Goal: Task Accomplishment & Management: Use online tool/utility

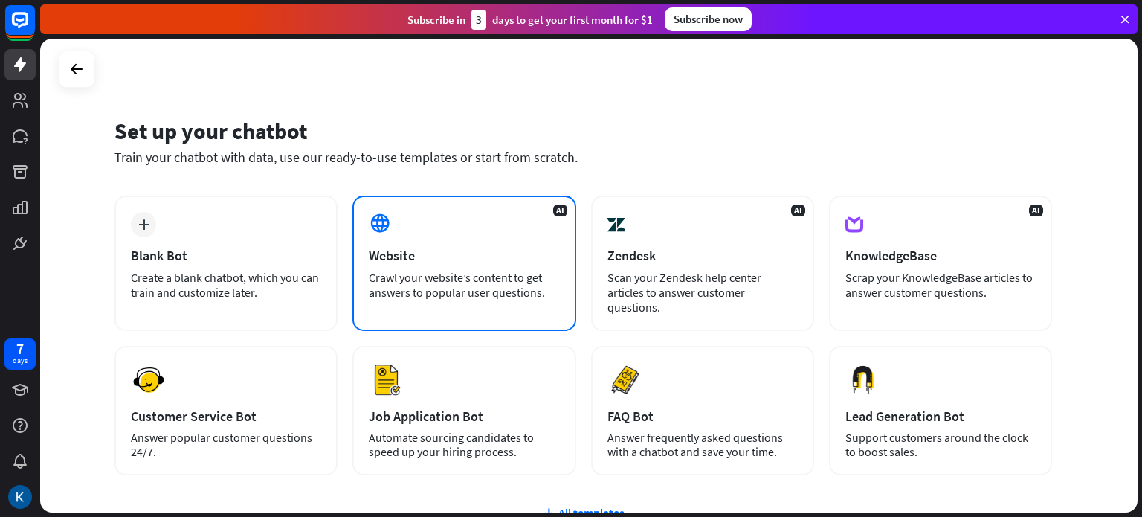
click at [443, 279] on div "Crawl your website’s content to get answers to popular user questions." at bounding box center [464, 285] width 190 height 30
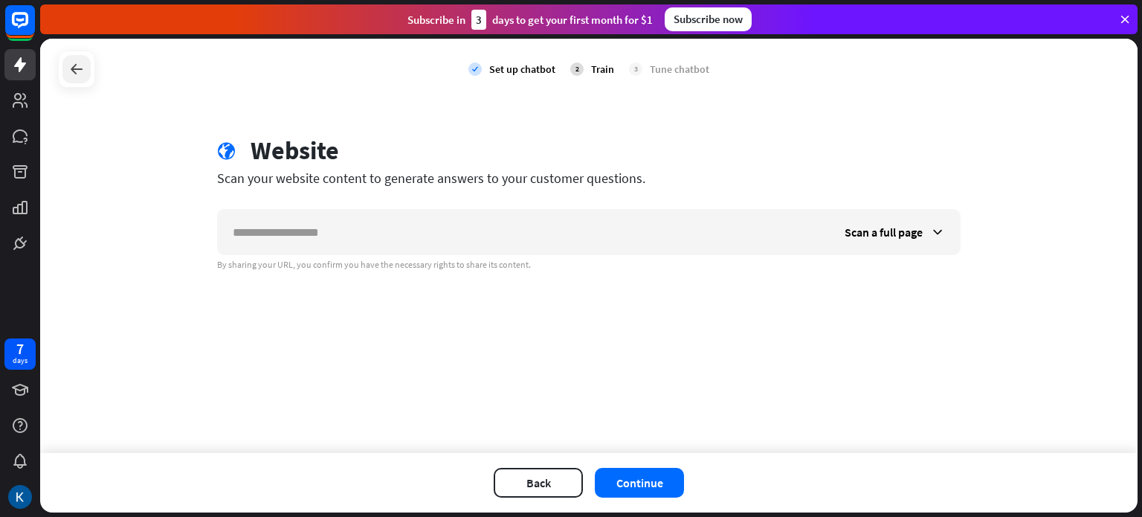
click at [73, 68] on icon at bounding box center [77, 69] width 18 height 18
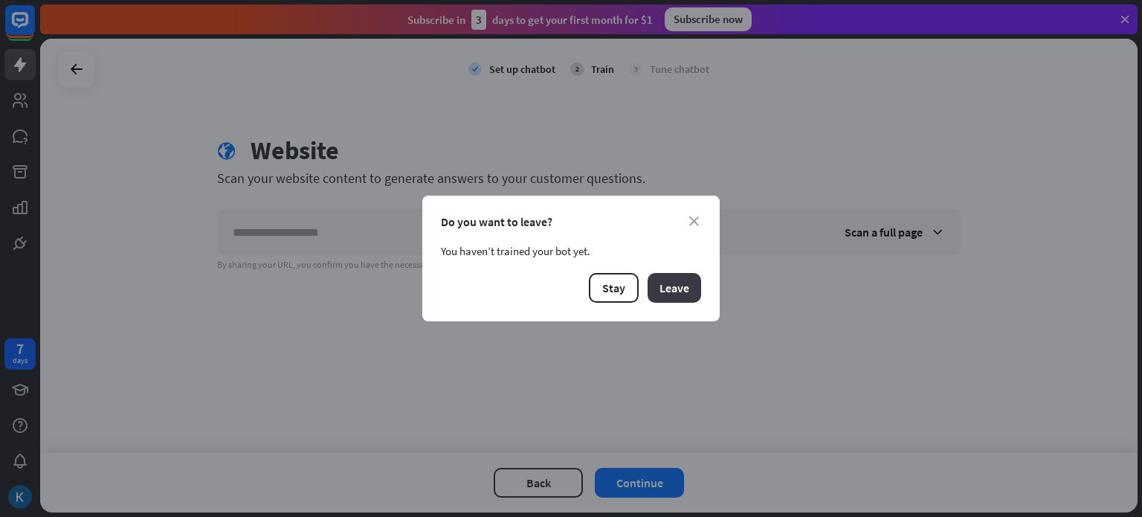
click at [673, 286] on button "Leave" at bounding box center [675, 288] width 54 height 30
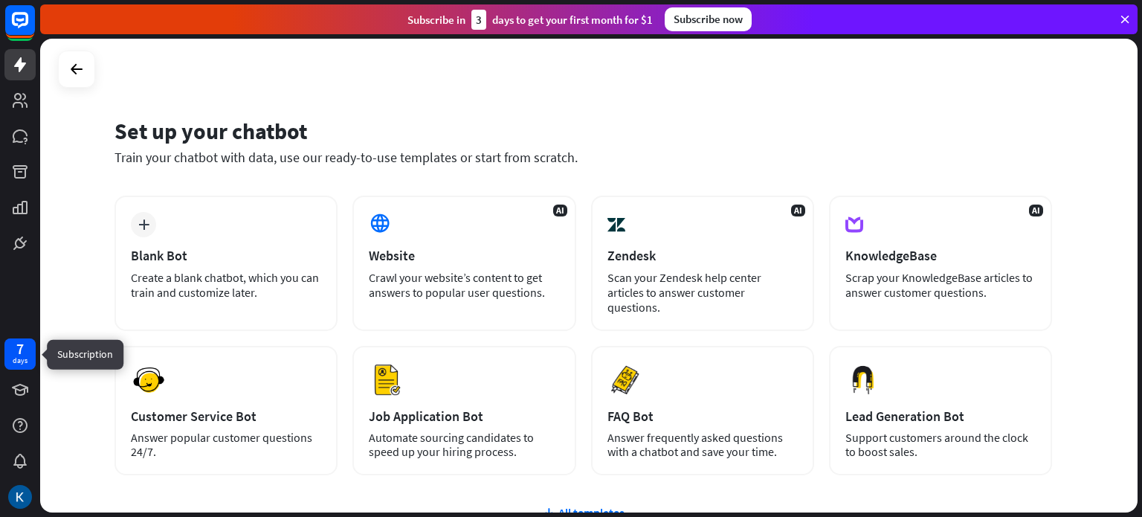
click at [18, 350] on div "7" at bounding box center [19, 348] width 7 height 13
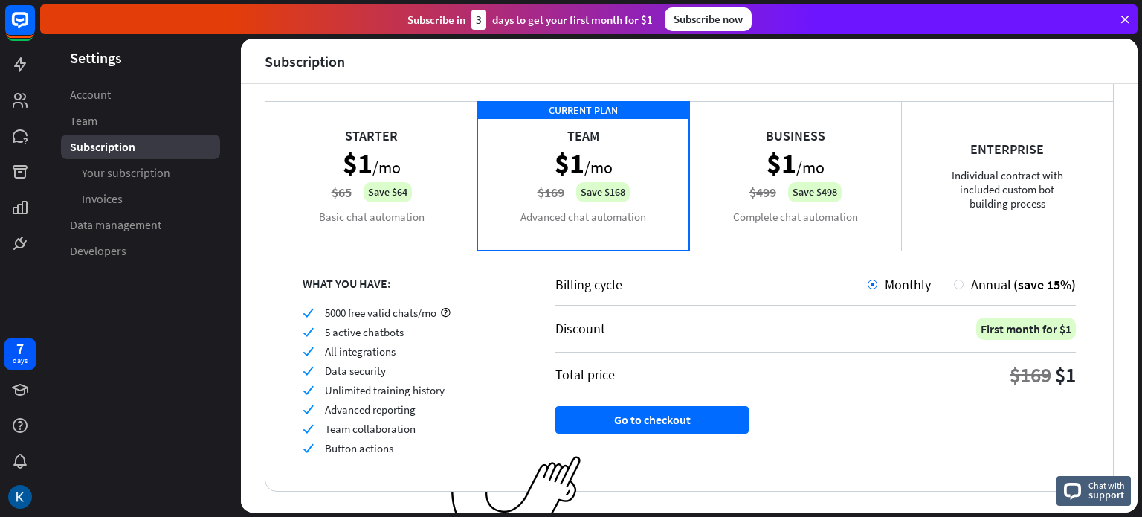
scroll to position [85, 0]
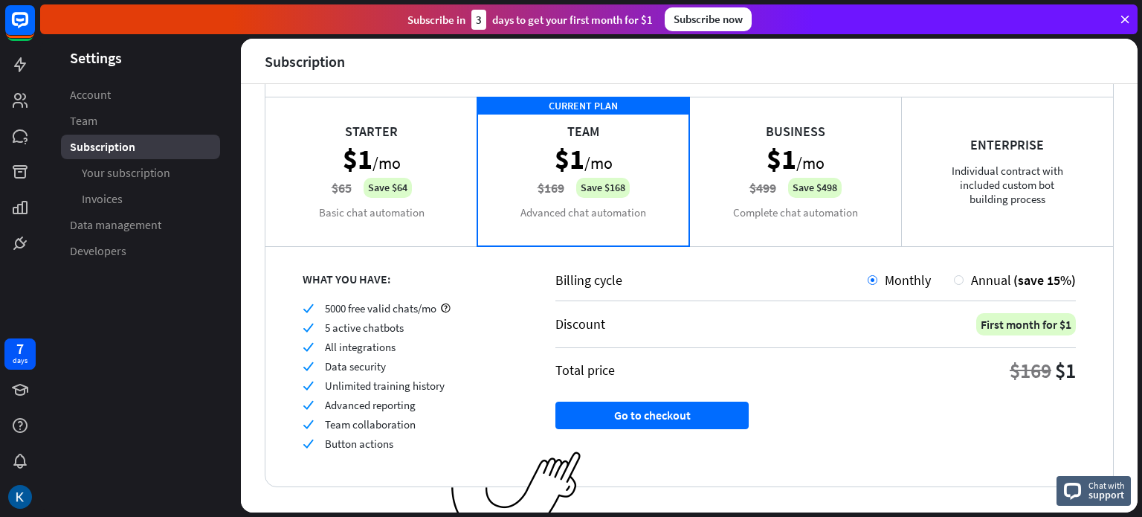
click at [768, 195] on div "Business $1 /mo $499 Save $498 Complete chat automation" at bounding box center [795, 171] width 212 height 149
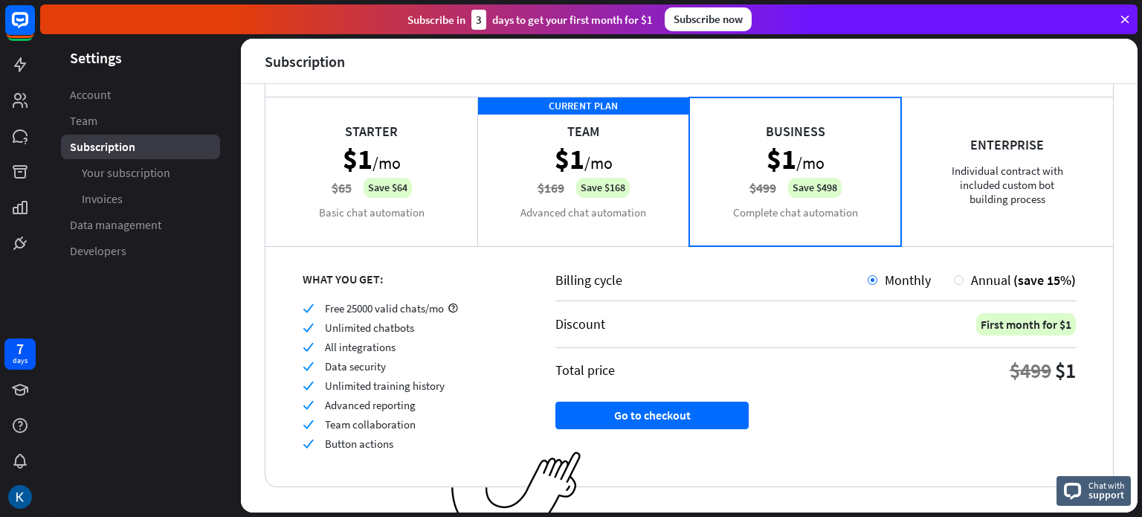
click at [615, 208] on div "CURRENT PLAN Team $1 /mo $169 Save $168 Advanced chat automation" at bounding box center [584, 171] width 212 height 149
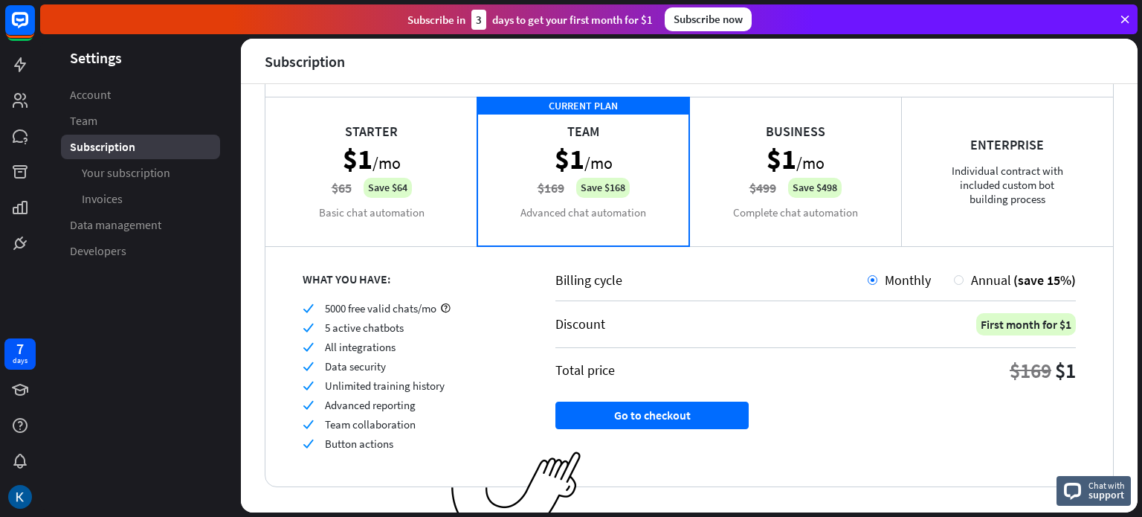
click at [770, 219] on div "Business $1 /mo $499 Save $498 Complete chat automation" at bounding box center [795, 171] width 212 height 149
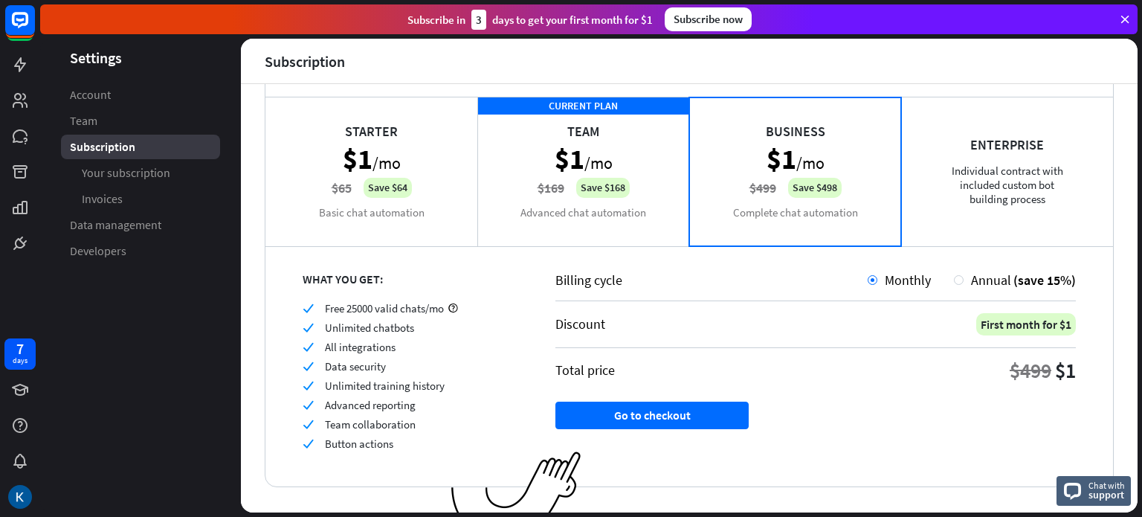
scroll to position [110, 0]
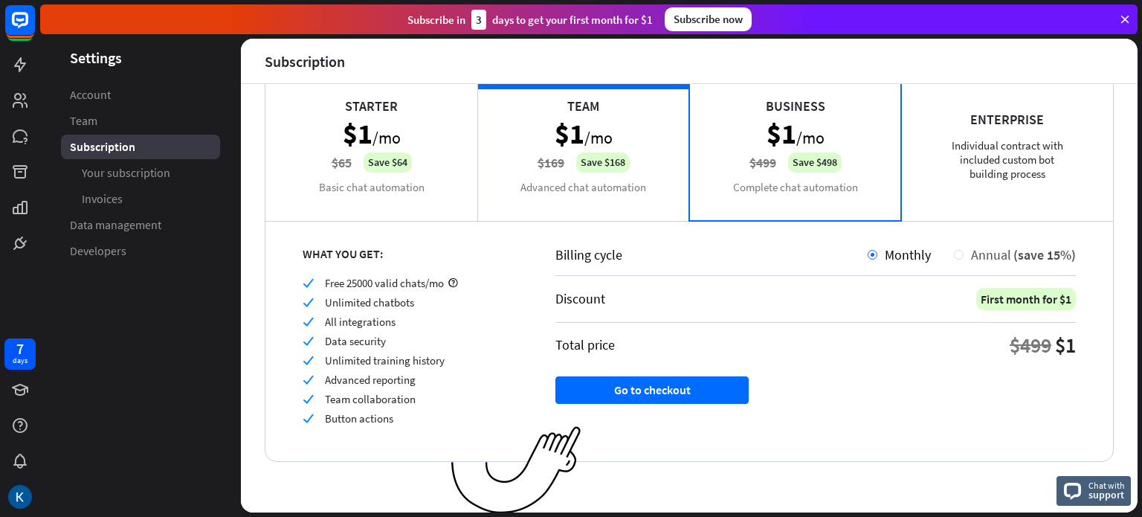
click at [971, 246] on span "Annual" at bounding box center [991, 254] width 40 height 17
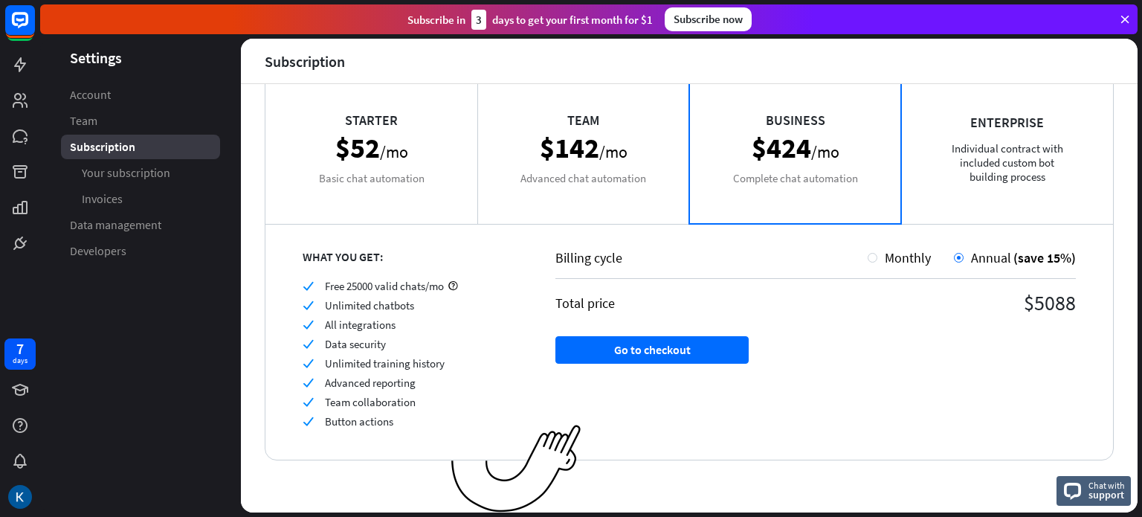
click at [782, 151] on div "Business $424 /mo Complete chat automation" at bounding box center [795, 148] width 212 height 149
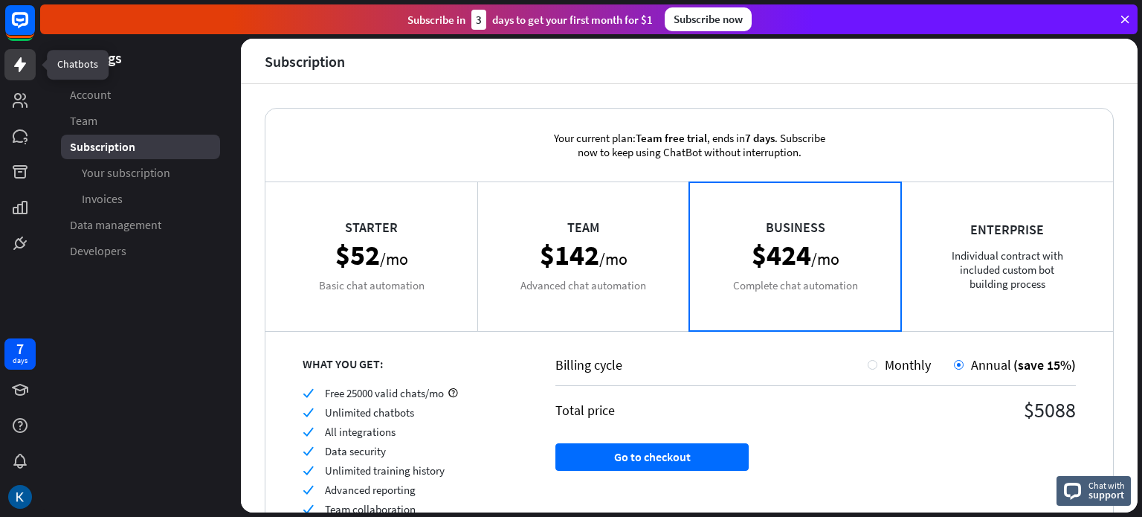
click at [21, 58] on icon at bounding box center [20, 64] width 12 height 15
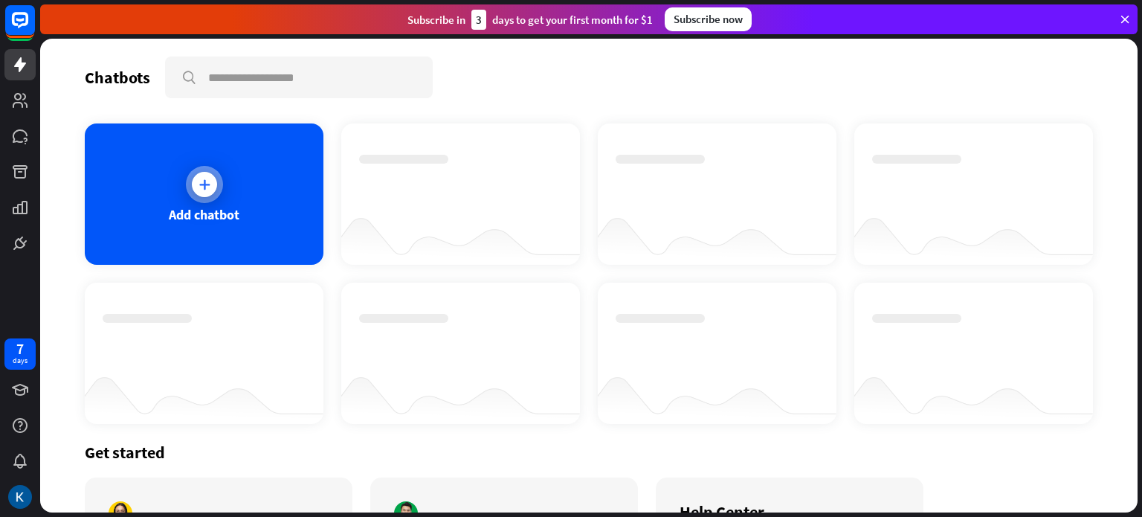
click at [201, 191] on div at bounding box center [204, 184] width 25 height 25
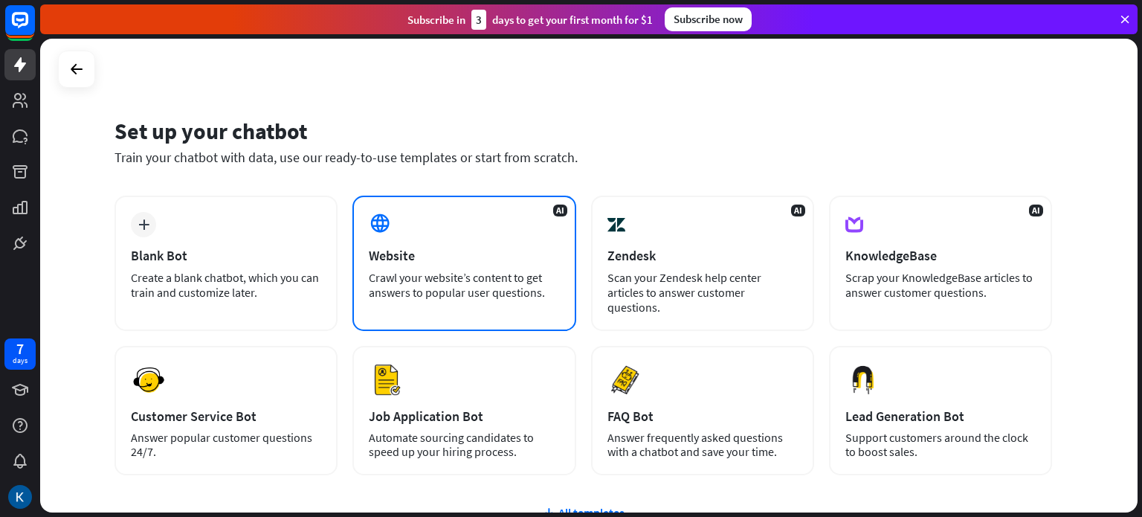
click at [434, 270] on div "Crawl your website’s content to get answers to popular user questions." at bounding box center [464, 285] width 190 height 30
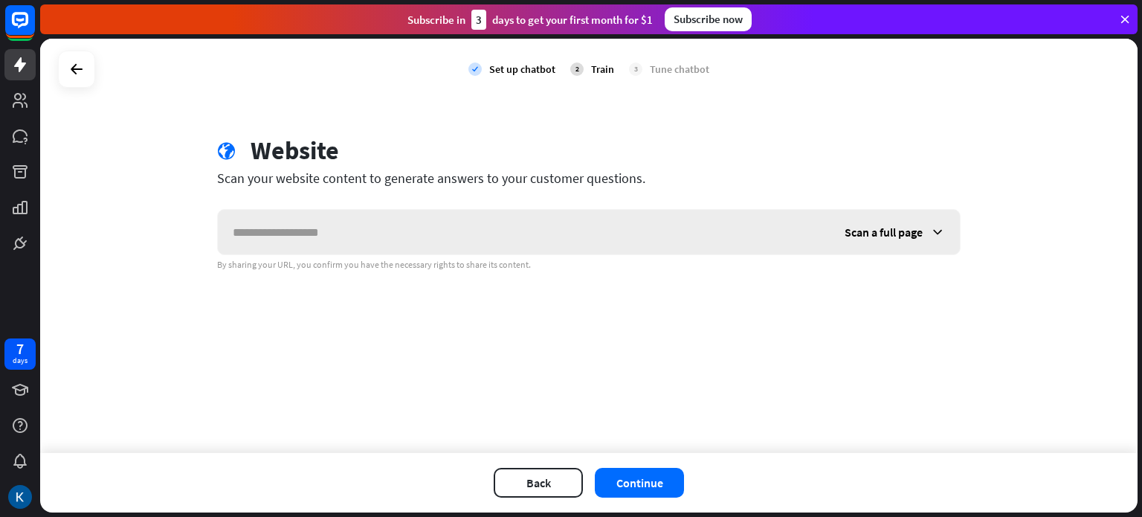
click at [453, 231] on input "text" at bounding box center [524, 232] width 612 height 45
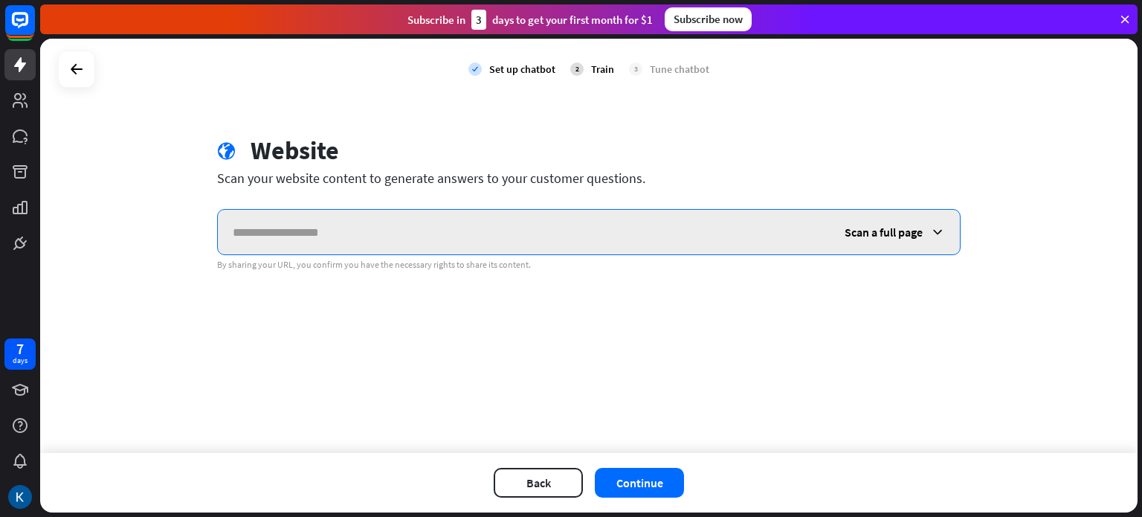
click at [365, 235] on input "text" at bounding box center [524, 232] width 612 height 45
paste input "**********"
type input "**********"
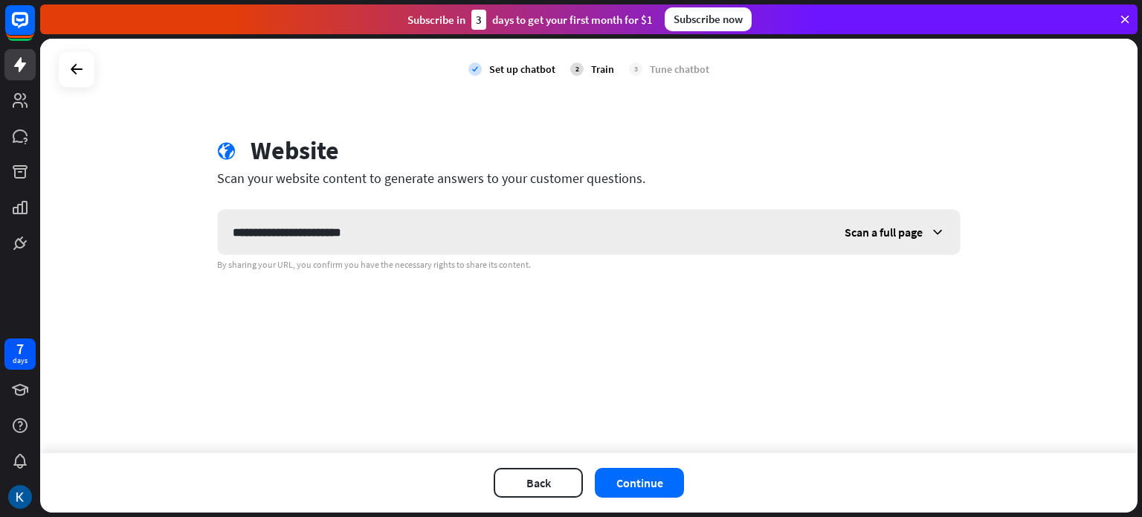
click at [879, 231] on span "Scan a full page" at bounding box center [884, 232] width 78 height 15
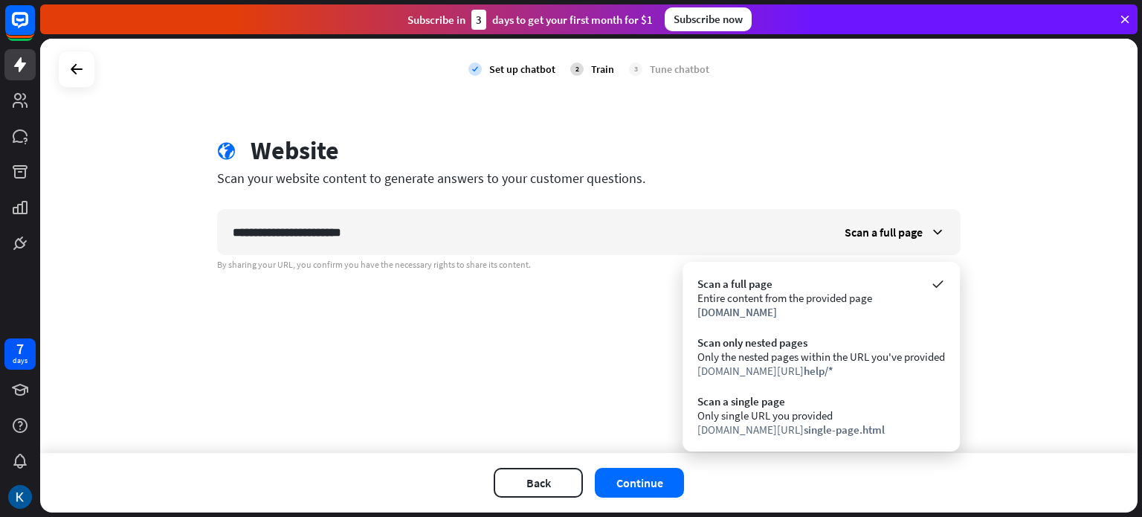
click at [609, 417] on div "**********" at bounding box center [589, 246] width 1098 height 414
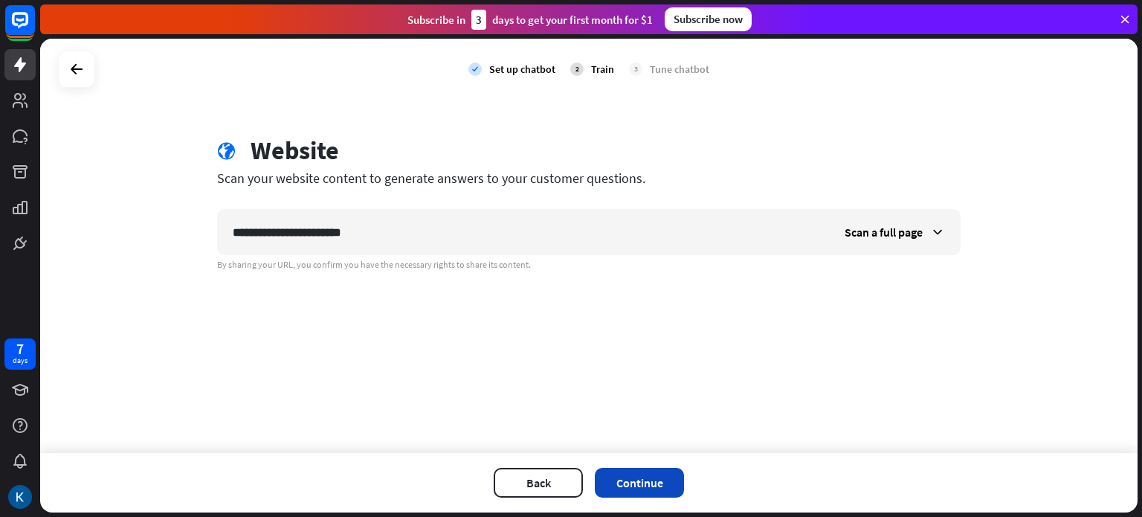
click at [658, 486] on button "Continue" at bounding box center [639, 483] width 89 height 30
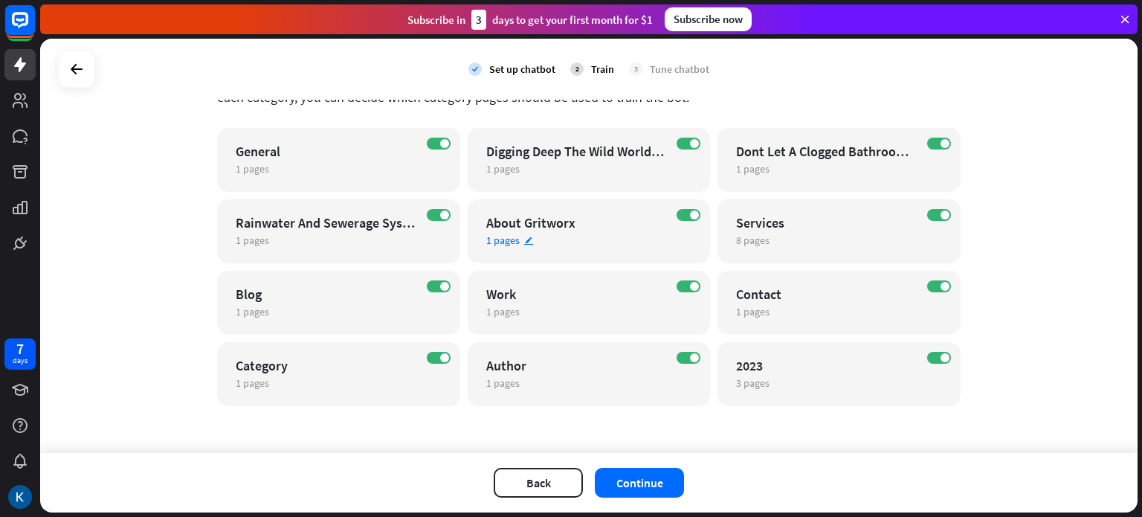
scroll to position [104, 0]
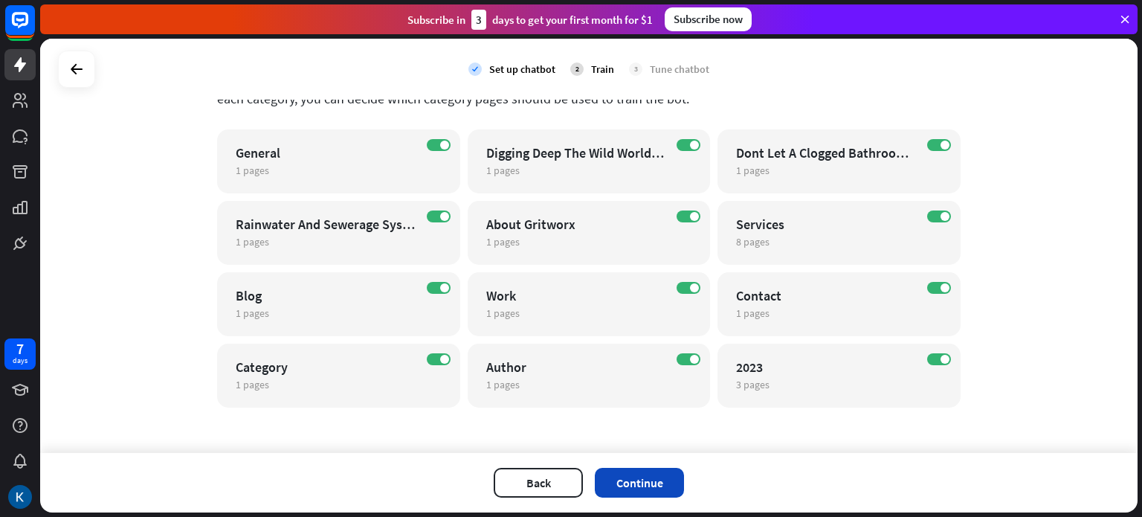
click at [637, 473] on button "Continue" at bounding box center [639, 483] width 89 height 30
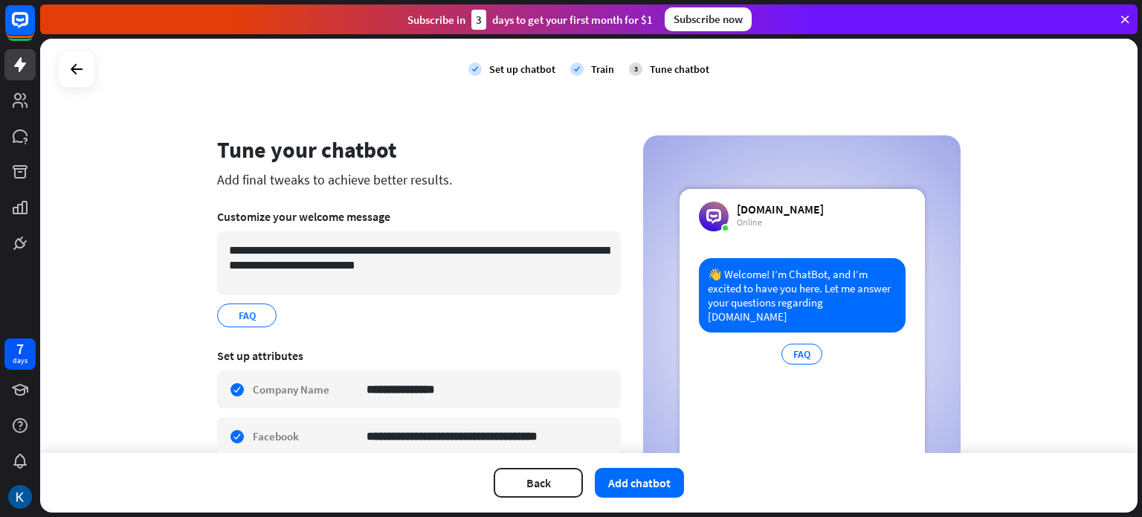
scroll to position [0, 0]
click at [639, 484] on button "Add chatbot" at bounding box center [639, 483] width 89 height 30
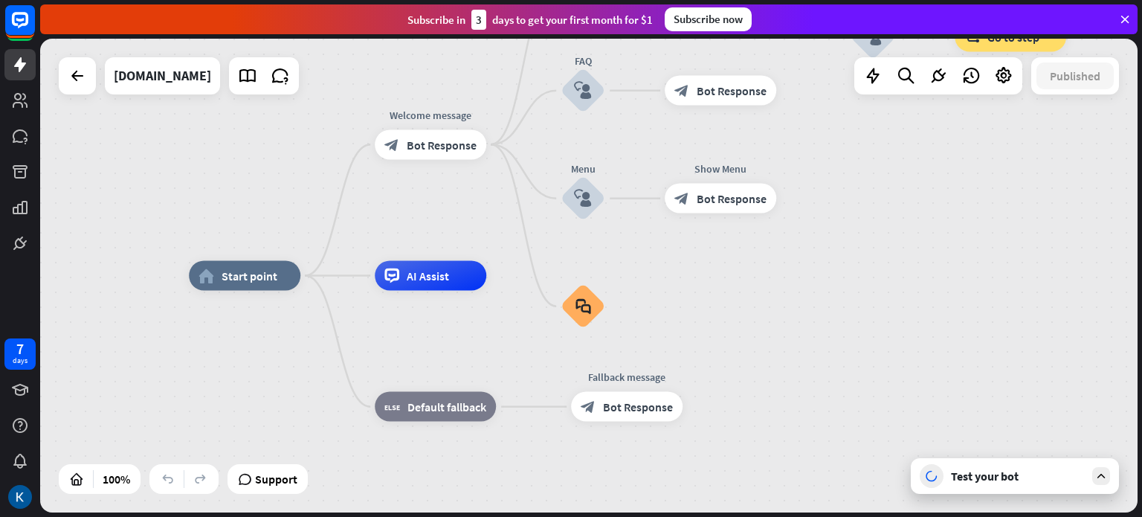
click at [1000, 475] on div "Test your bot" at bounding box center [1018, 476] width 134 height 15
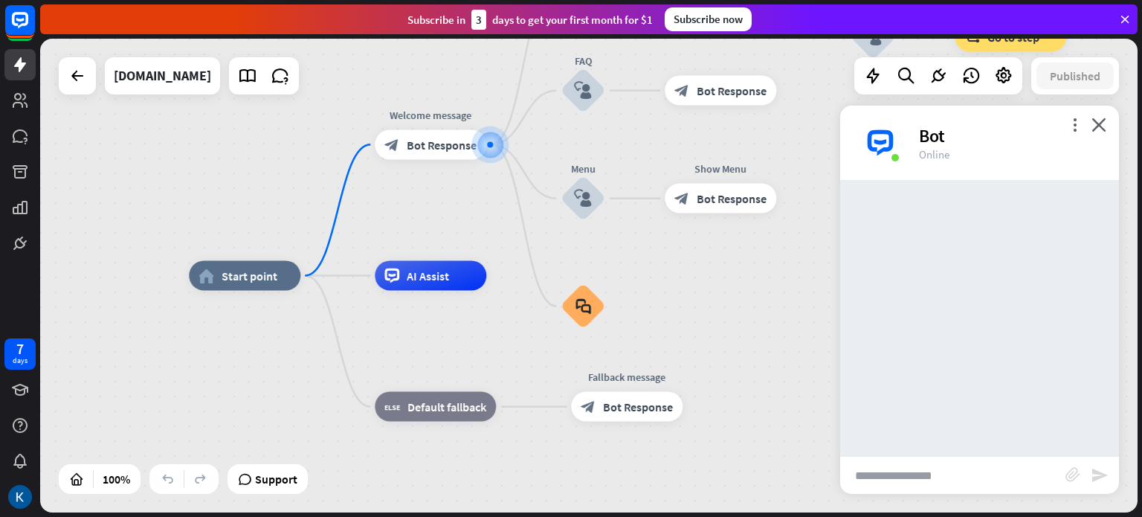
click at [958, 477] on input "text" at bounding box center [952, 475] width 225 height 37
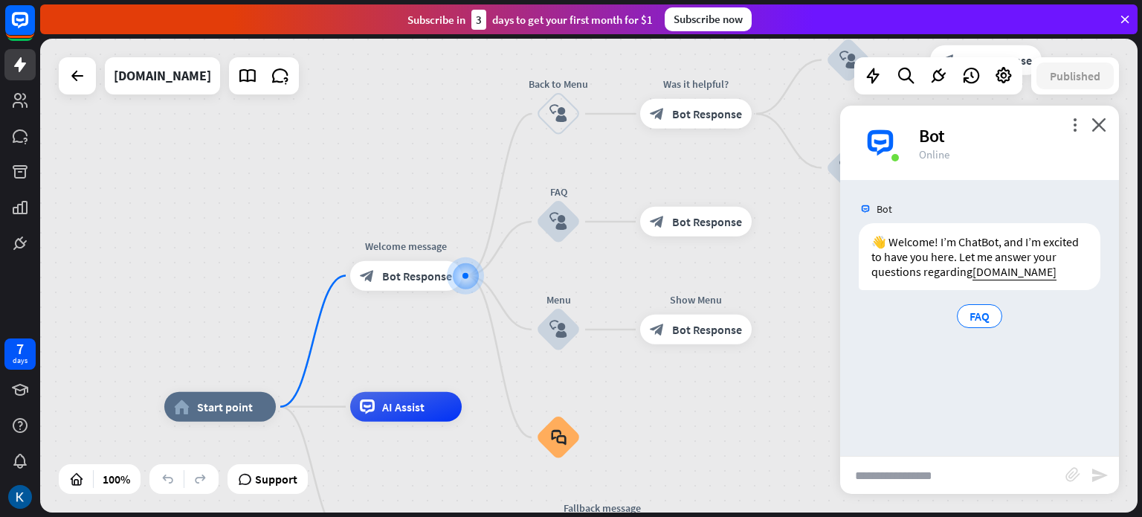
click at [958, 477] on input "text" at bounding box center [952, 475] width 225 height 37
type input "**********"
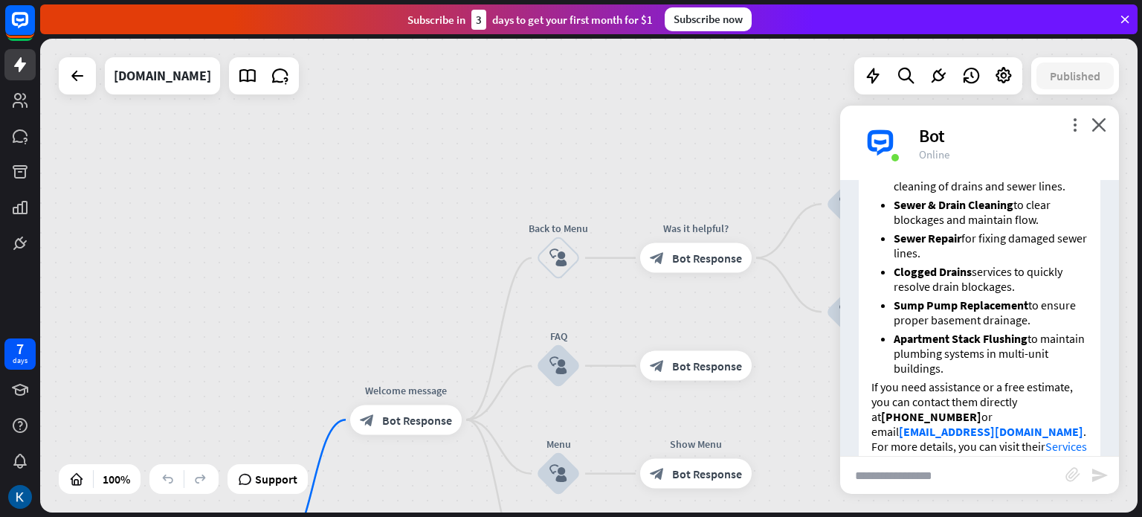
scroll to position [403, 0]
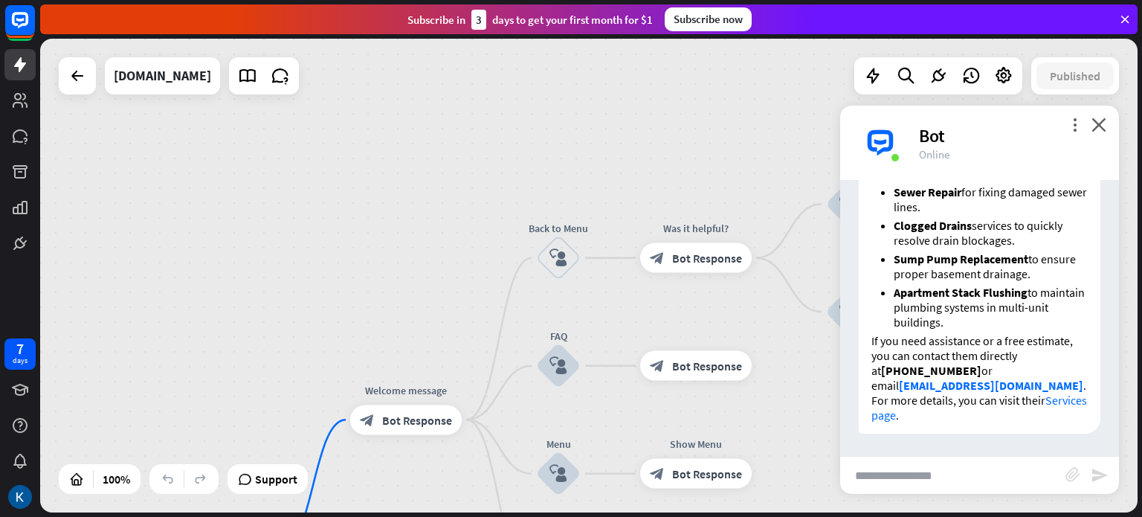
click at [1107, 127] on div "more_vert close Bot Online" at bounding box center [979, 143] width 279 height 74
click at [1103, 127] on icon "close" at bounding box center [1099, 125] width 15 height 14
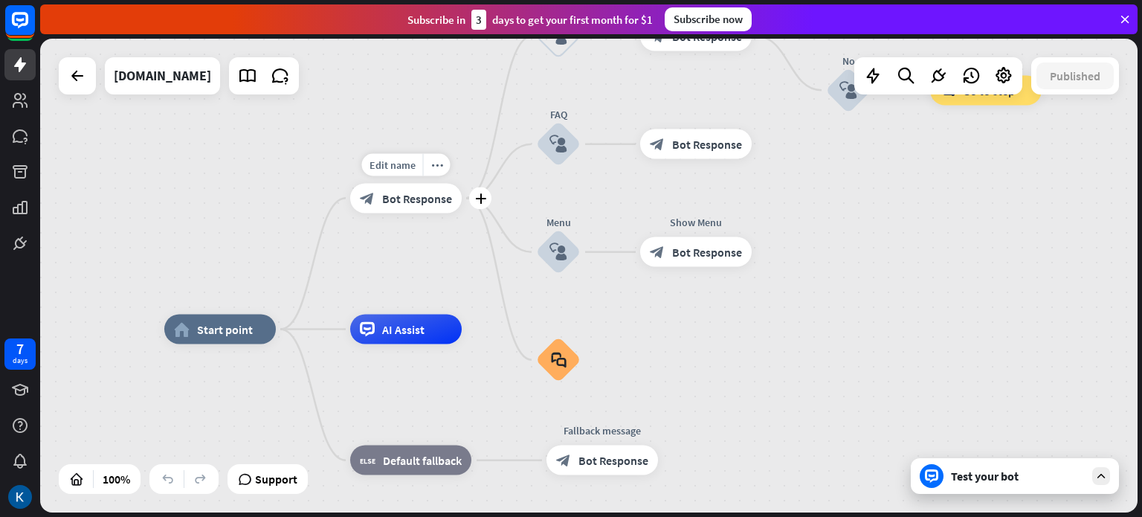
click at [434, 197] on span "Bot Response" at bounding box center [417, 197] width 70 height 15
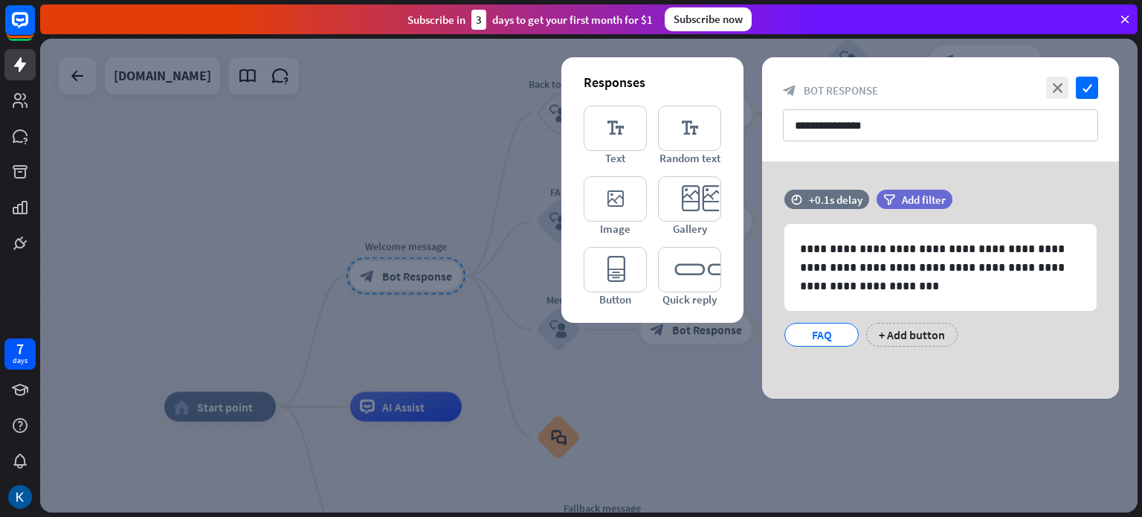
click at [470, 344] on div at bounding box center [589, 276] width 1098 height 474
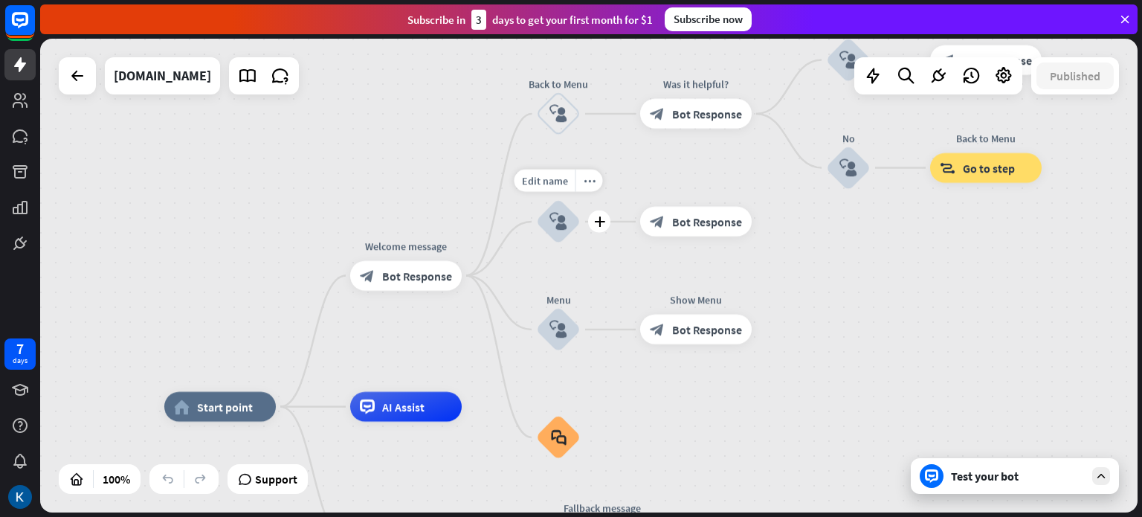
click at [562, 229] on icon "block_user_input" at bounding box center [559, 222] width 18 height 18
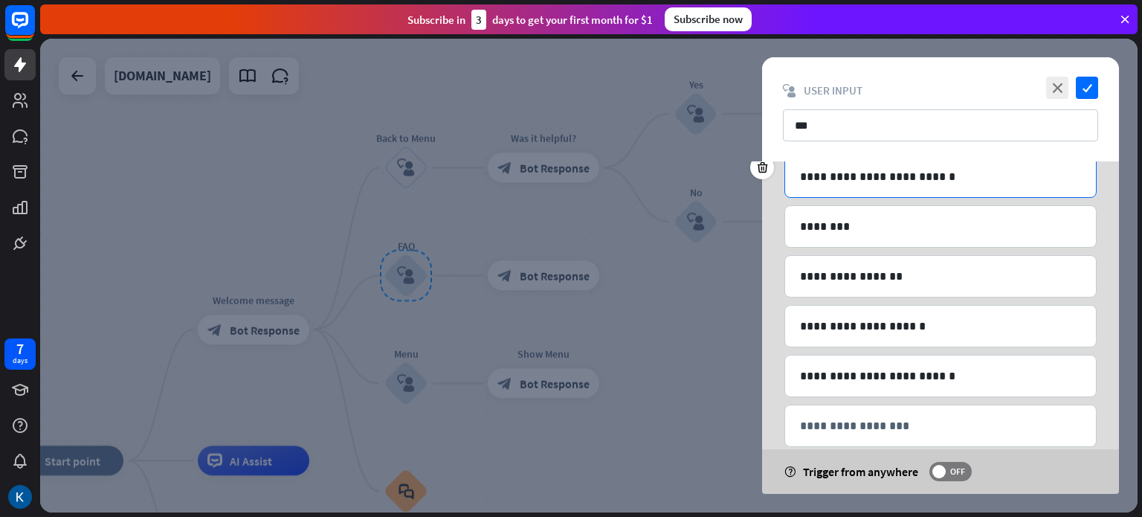
scroll to position [197, 0]
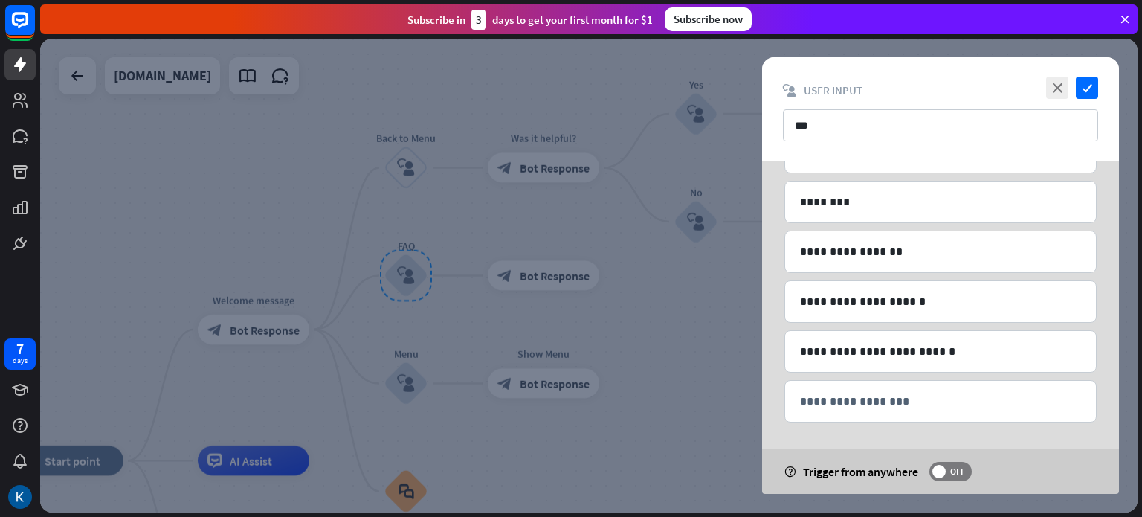
click at [674, 315] on div at bounding box center [589, 276] width 1098 height 474
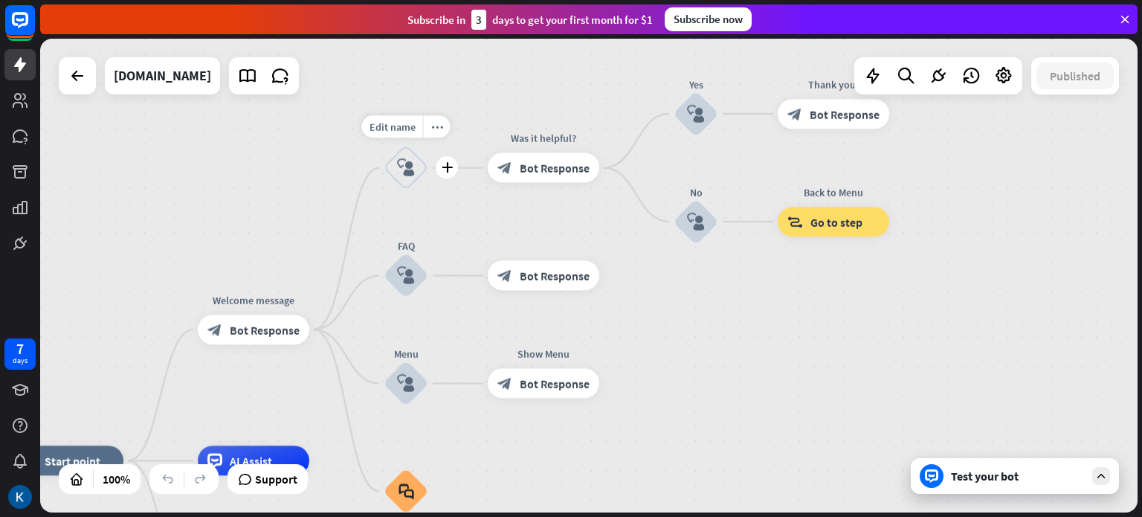
click at [415, 177] on div "block_user_input" at bounding box center [406, 168] width 45 height 45
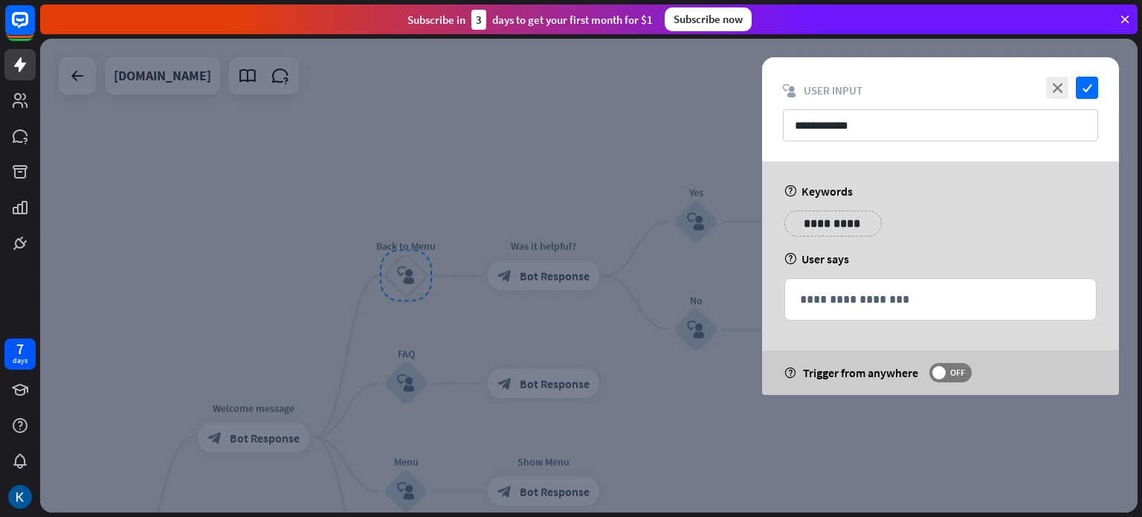
click at [719, 434] on div at bounding box center [589, 276] width 1098 height 474
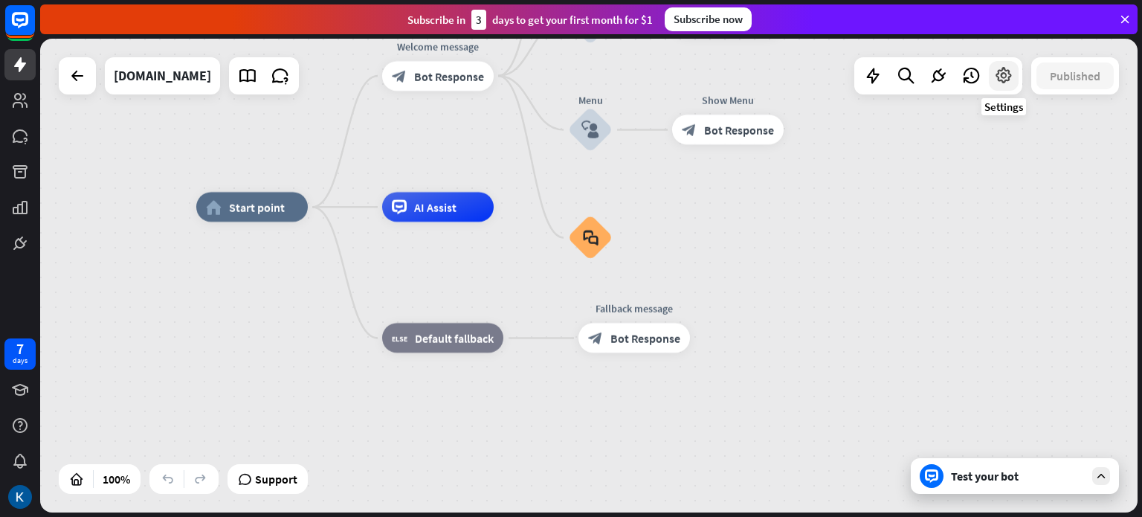
click at [1012, 77] on icon at bounding box center [1003, 75] width 19 height 19
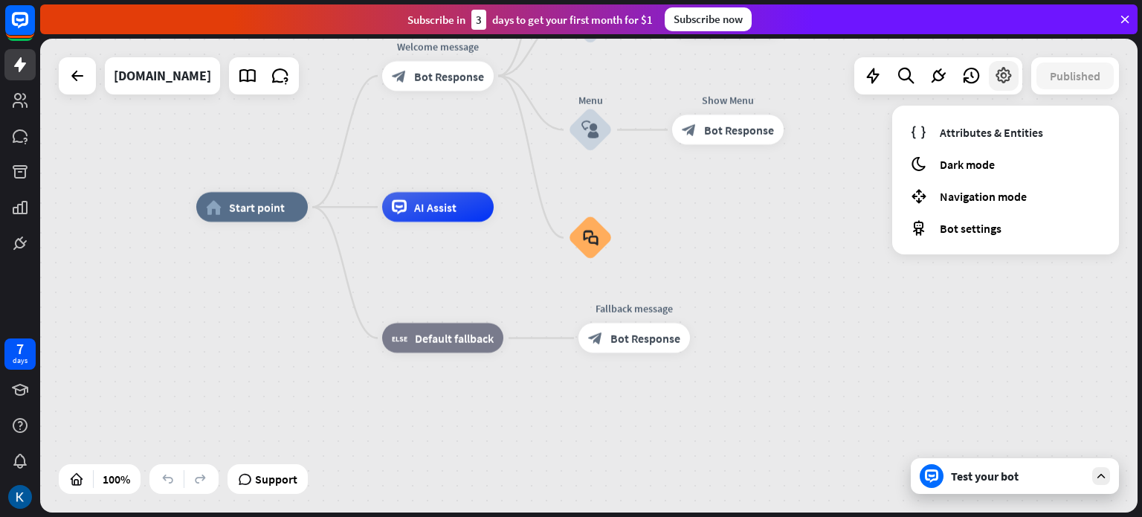
click at [1012, 77] on icon at bounding box center [1003, 75] width 19 height 19
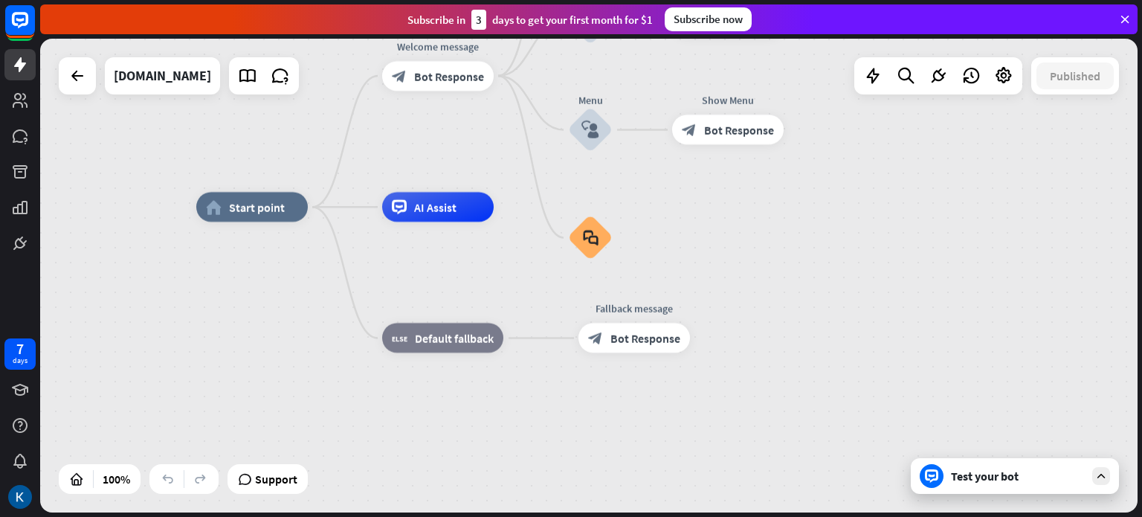
click at [92, 74] on div at bounding box center [77, 75] width 37 height 37
click at [74, 77] on icon at bounding box center [77, 76] width 18 height 18
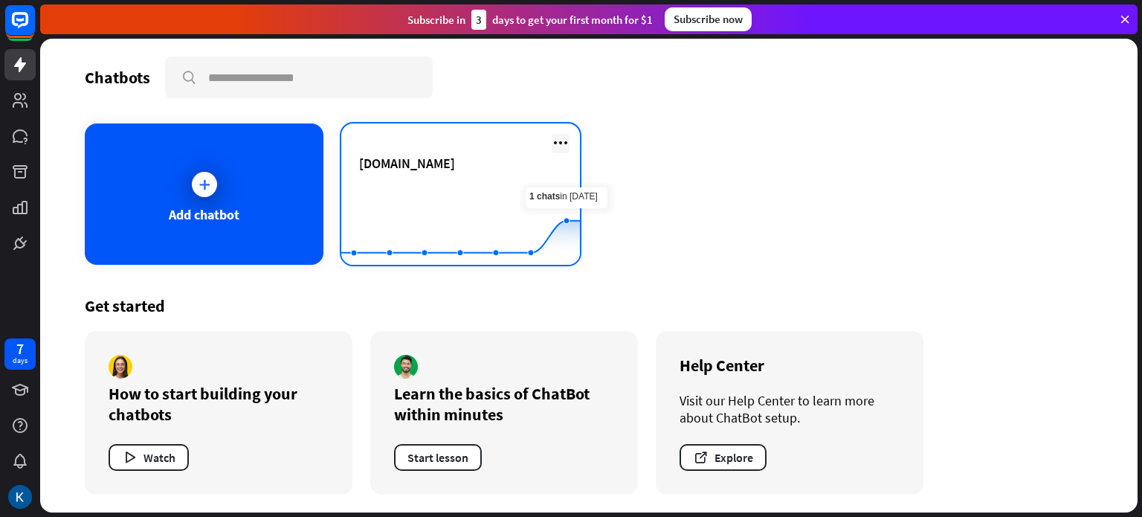
click at [562, 135] on icon at bounding box center [561, 143] width 18 height 18
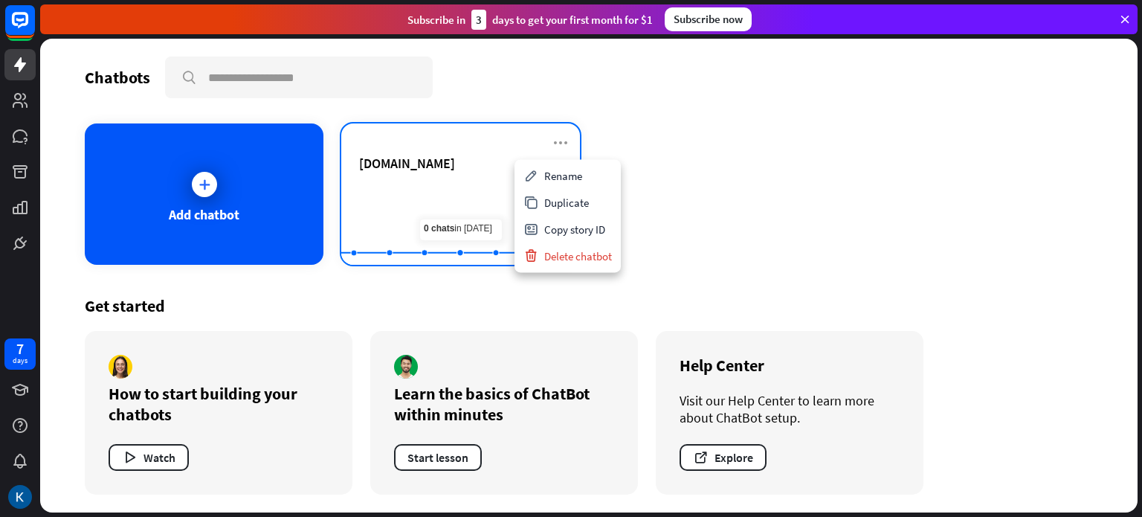
click at [447, 185] on rect at bounding box center [460, 227] width 239 height 93
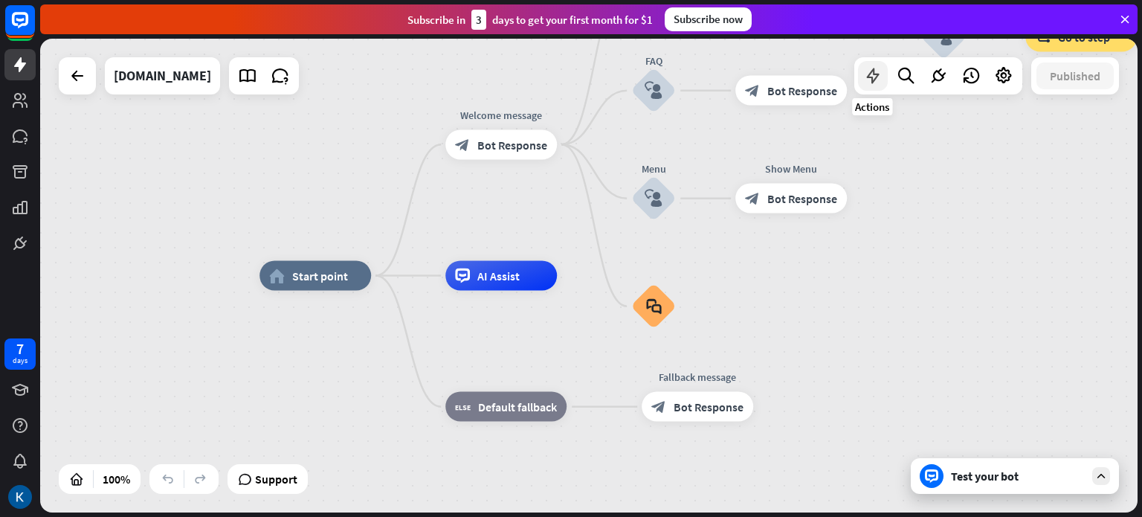
click at [866, 73] on icon at bounding box center [873, 75] width 19 height 19
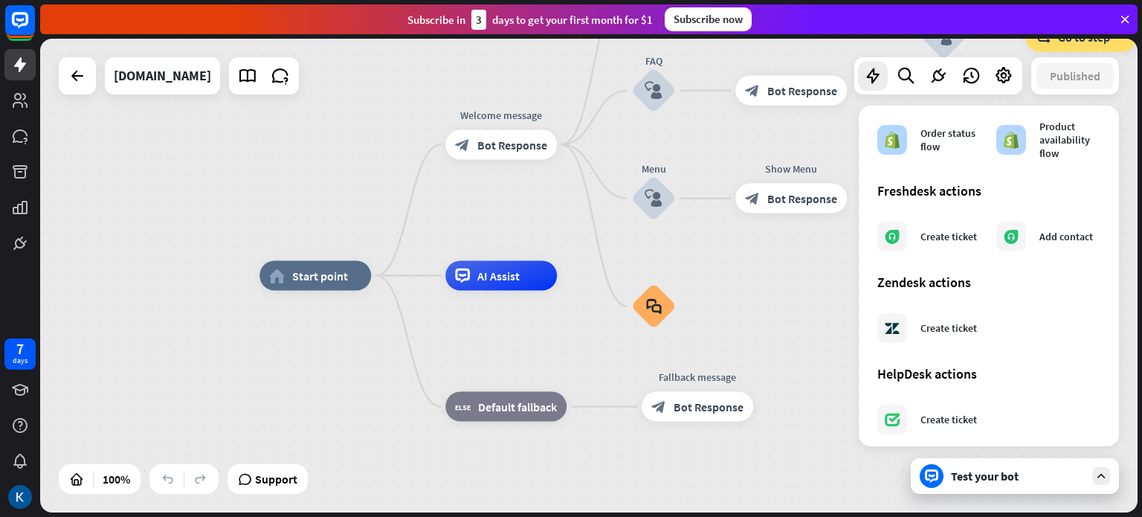
scroll to position [858, 0]
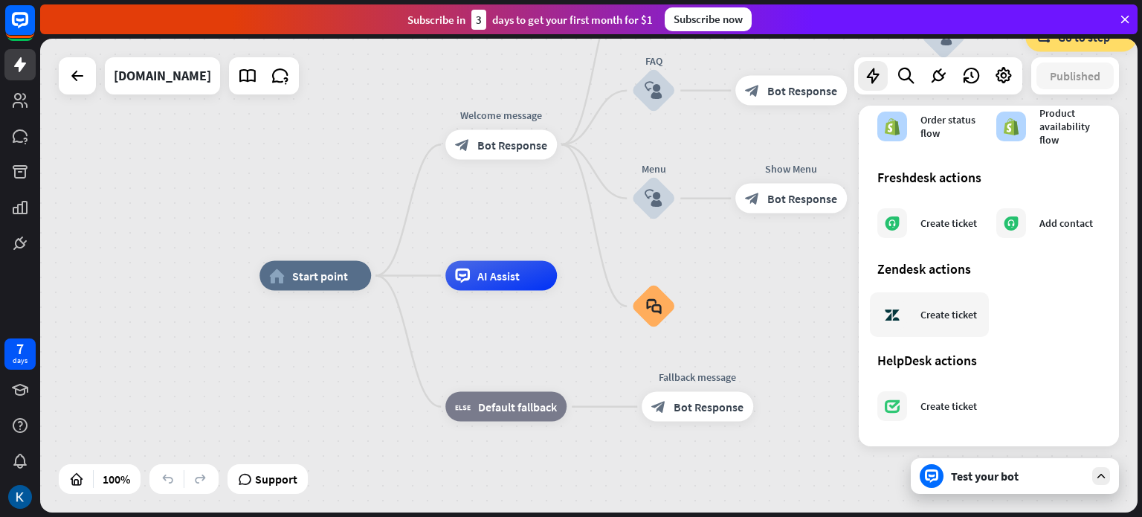
click at [943, 312] on div "Create ticket" at bounding box center [949, 314] width 57 height 13
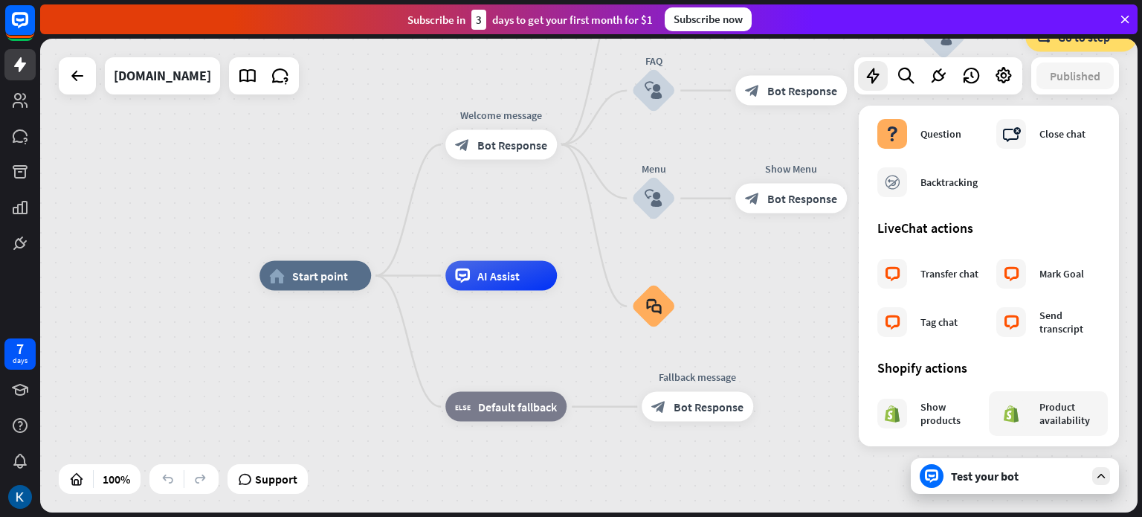
scroll to position [425, 0]
click at [785, 271] on div "home_2 Start point Welcome message block_bot_response Bot Response Back to Menu…" at bounding box center [589, 276] width 1098 height 474
click at [937, 72] on icon at bounding box center [938, 75] width 19 height 19
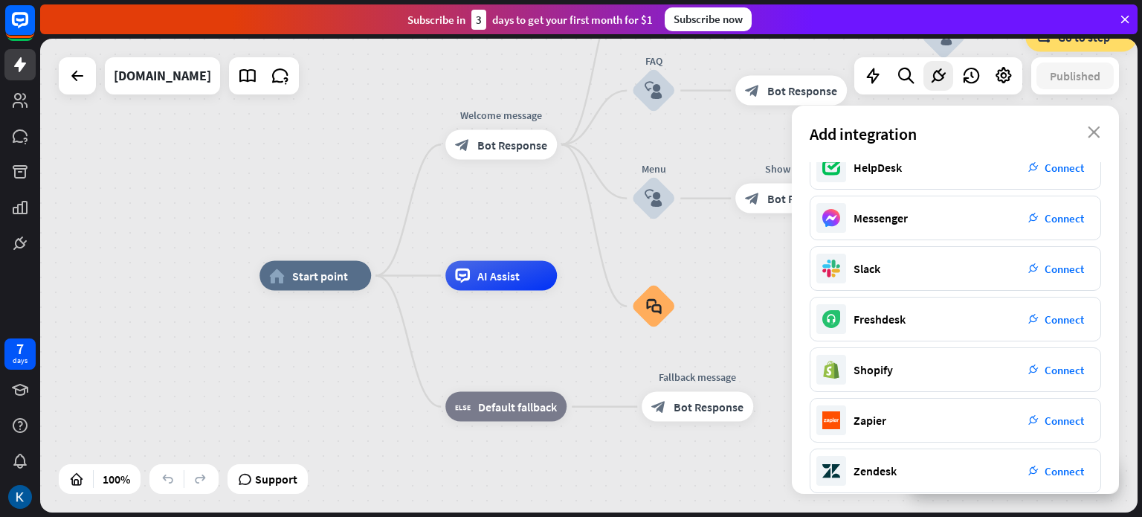
scroll to position [119, 0]
click at [1053, 370] on span "Connect" at bounding box center [1064, 369] width 39 height 14
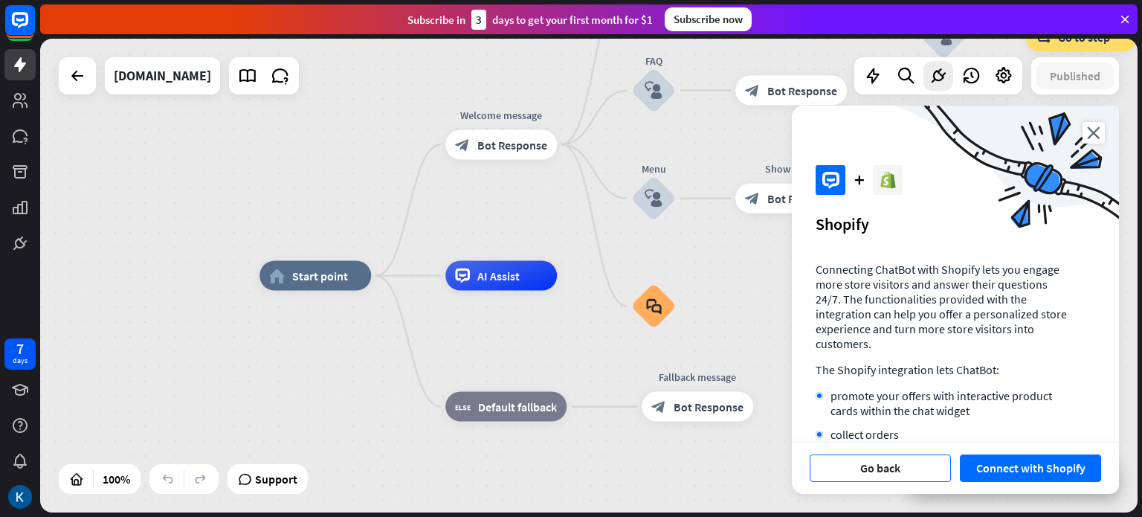
click at [882, 468] on button "Go back" at bounding box center [880, 468] width 141 height 28
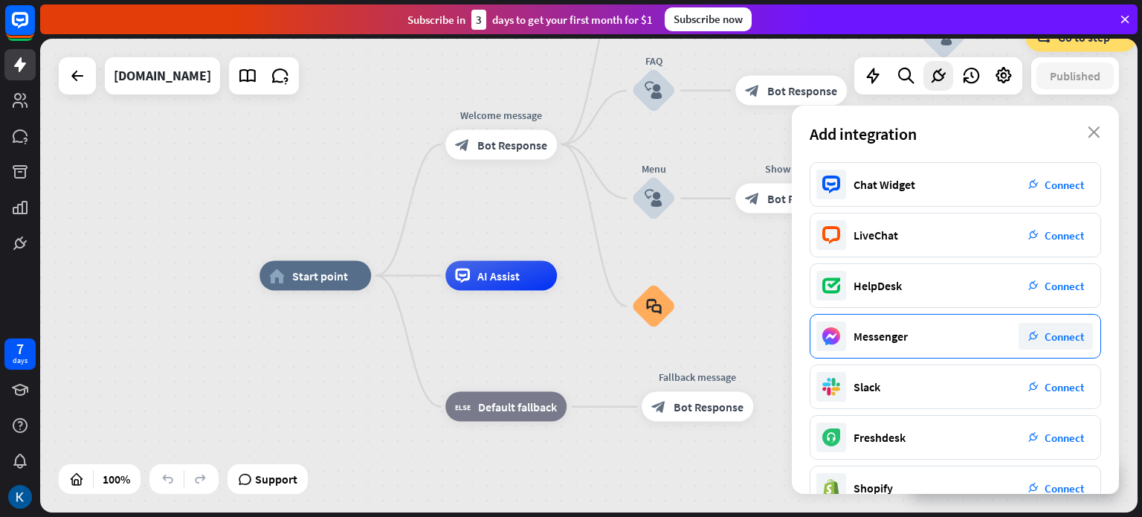
scroll to position [236, 0]
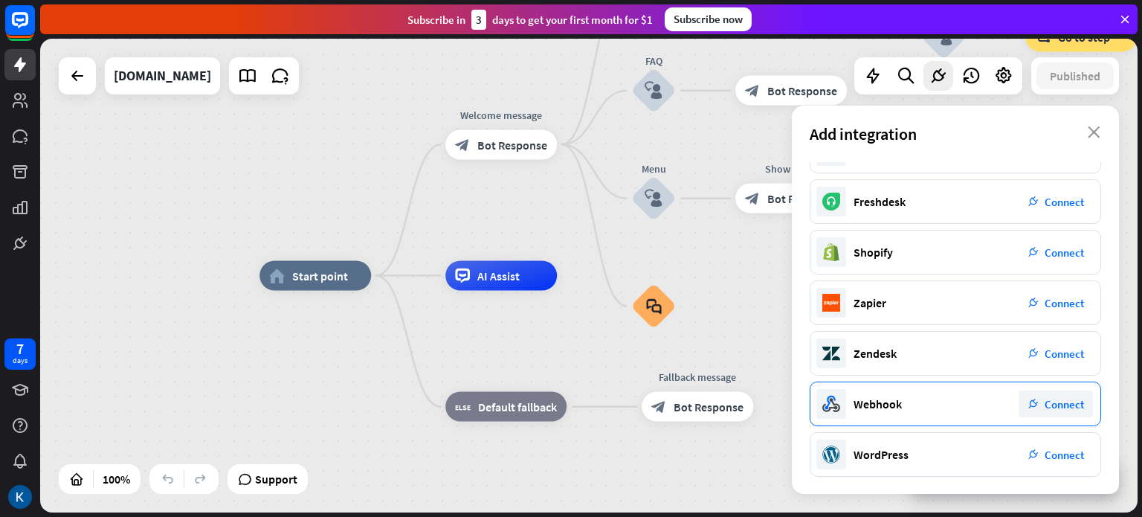
click at [1058, 398] on span "Connect" at bounding box center [1064, 404] width 39 height 14
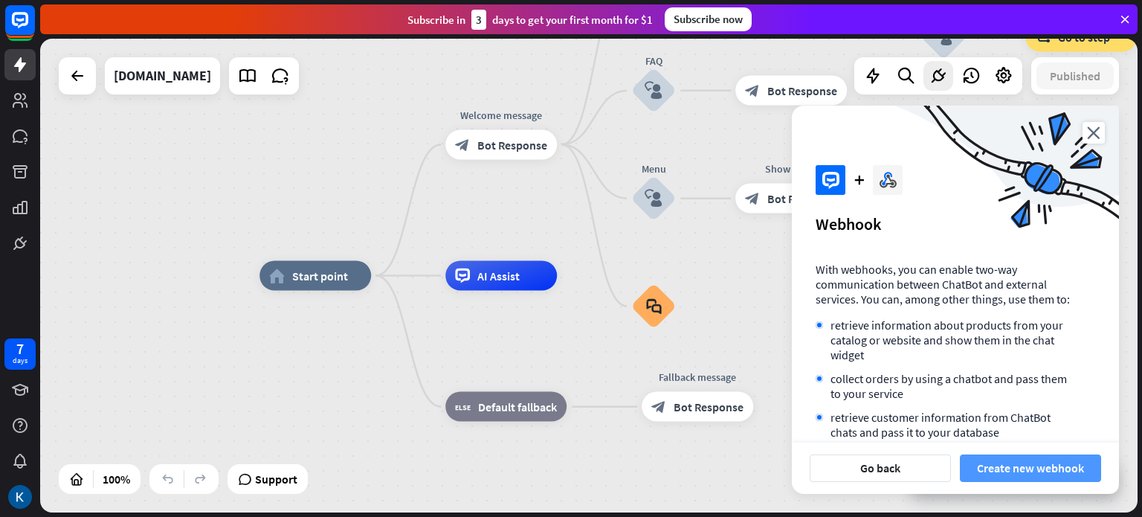
click at [991, 475] on button "Create new webhook" at bounding box center [1030, 468] width 141 height 28
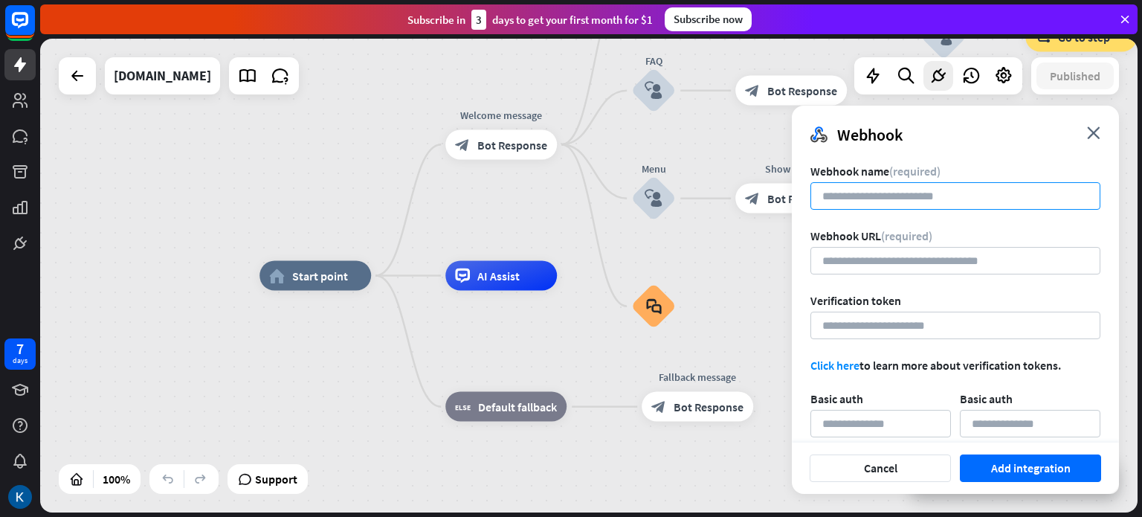
click at [965, 196] on input at bounding box center [956, 196] width 290 height 28
click at [951, 258] on input "url" at bounding box center [956, 261] width 290 height 28
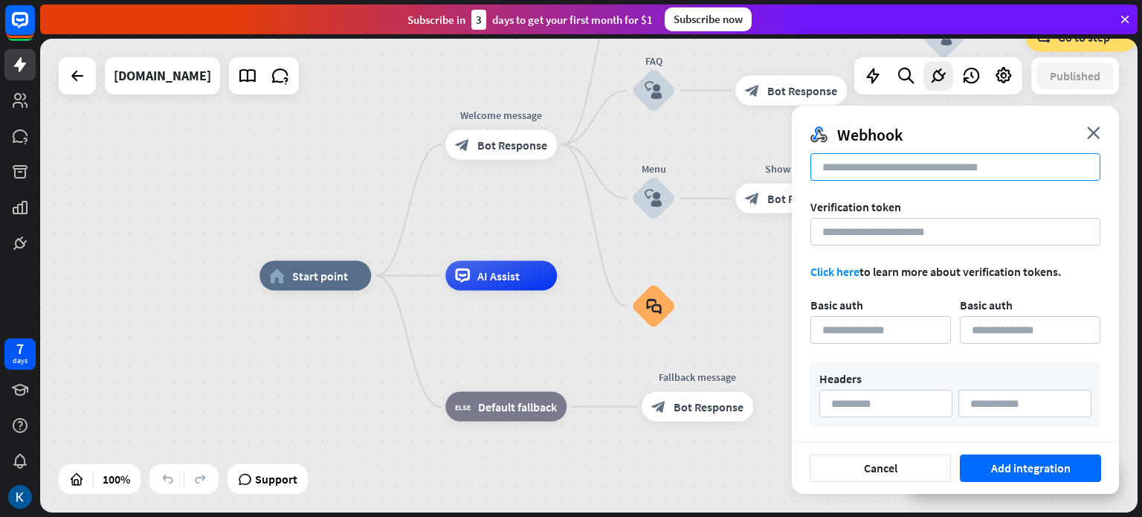
scroll to position [95, 0]
click at [963, 228] on input at bounding box center [956, 230] width 290 height 28
click at [1087, 138] on icon "close" at bounding box center [1093, 132] width 13 height 13
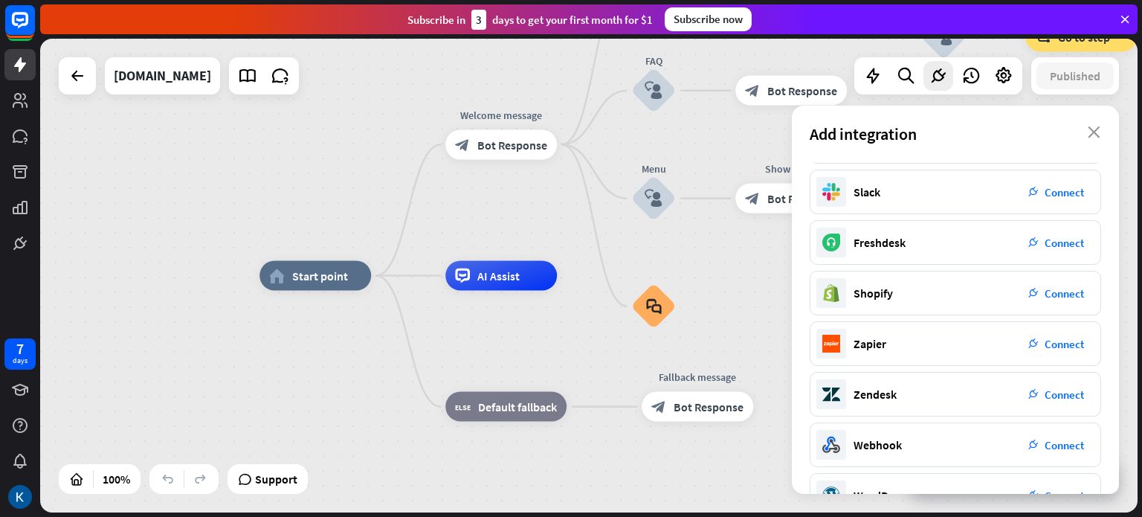
scroll to position [236, 0]
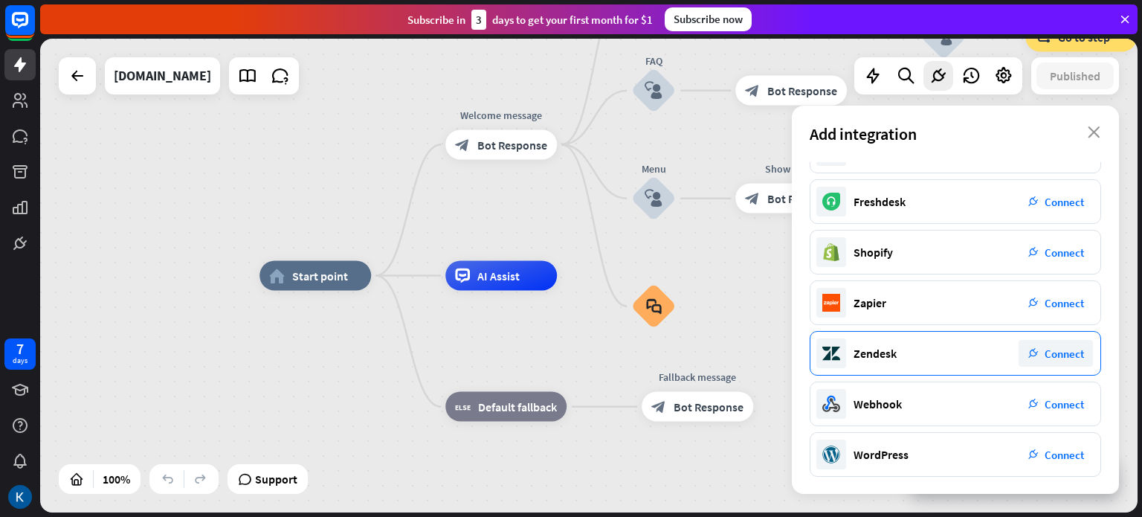
click at [907, 353] on div "Zendesk plug_integration Connect" at bounding box center [956, 353] width 292 height 45
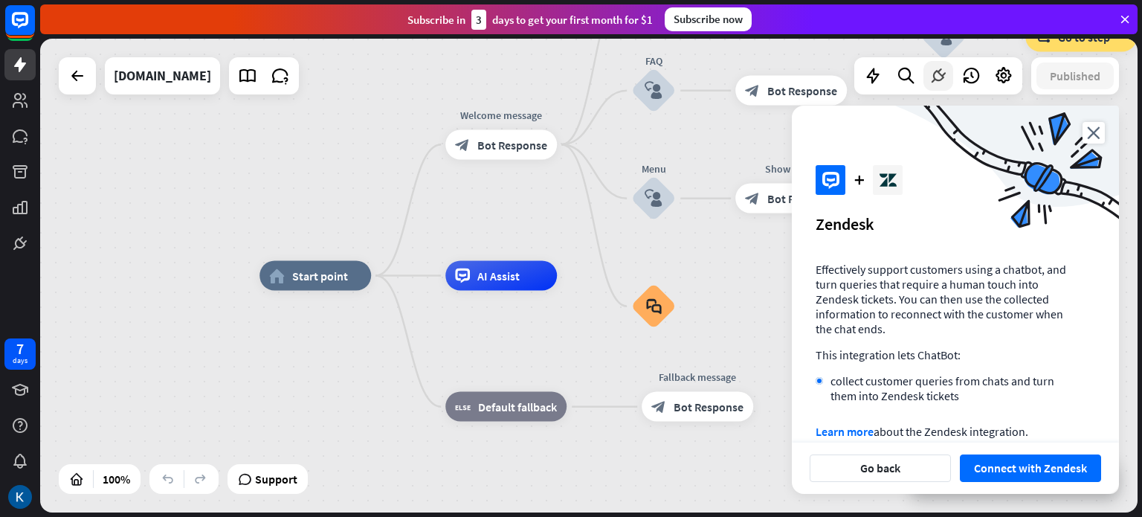
click at [937, 89] on div at bounding box center [939, 76] width 30 height 30
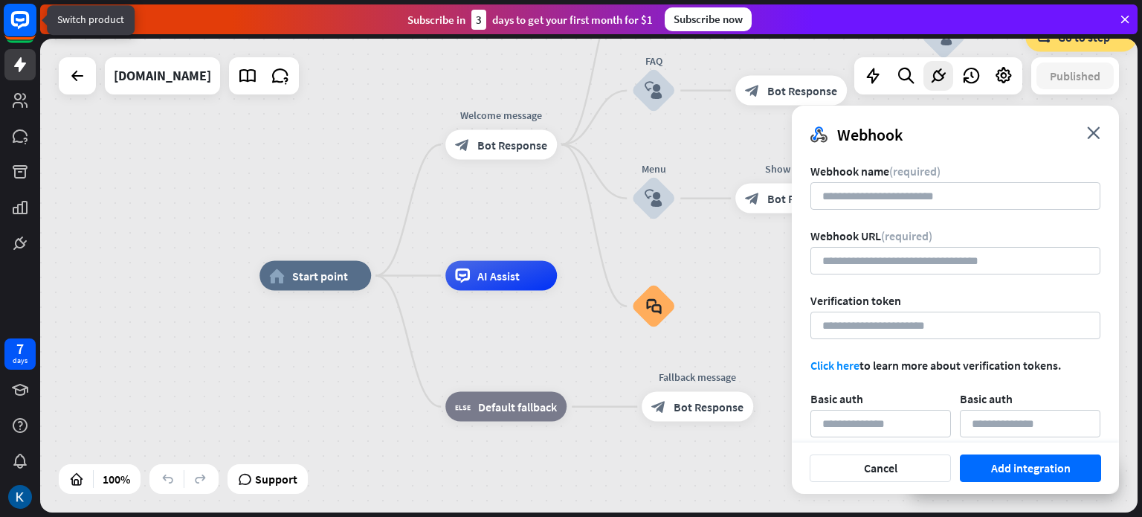
click at [16, 20] on rect at bounding box center [20, 20] width 33 height 33
